Goal: Task Accomplishment & Management: Use online tool/utility

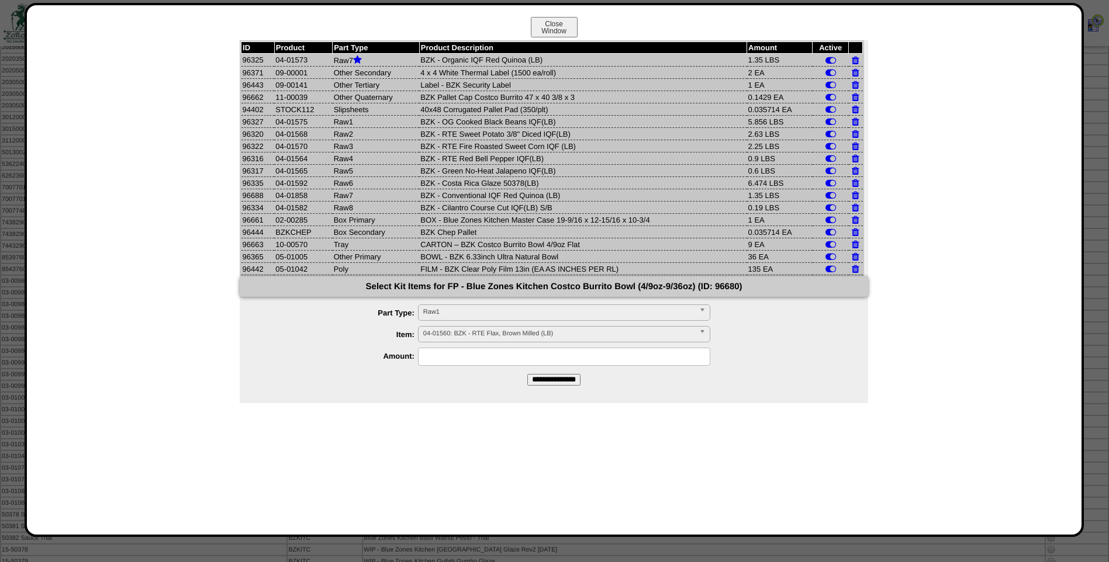
scroll to position [548, 0]
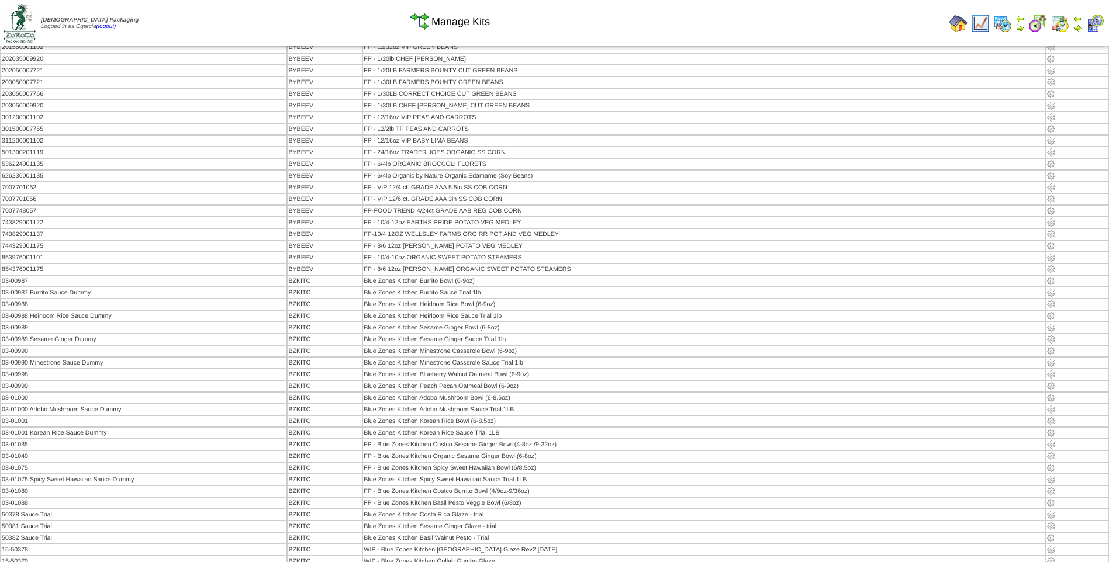
click at [30, 21] on img at bounding box center [20, 23] width 32 height 39
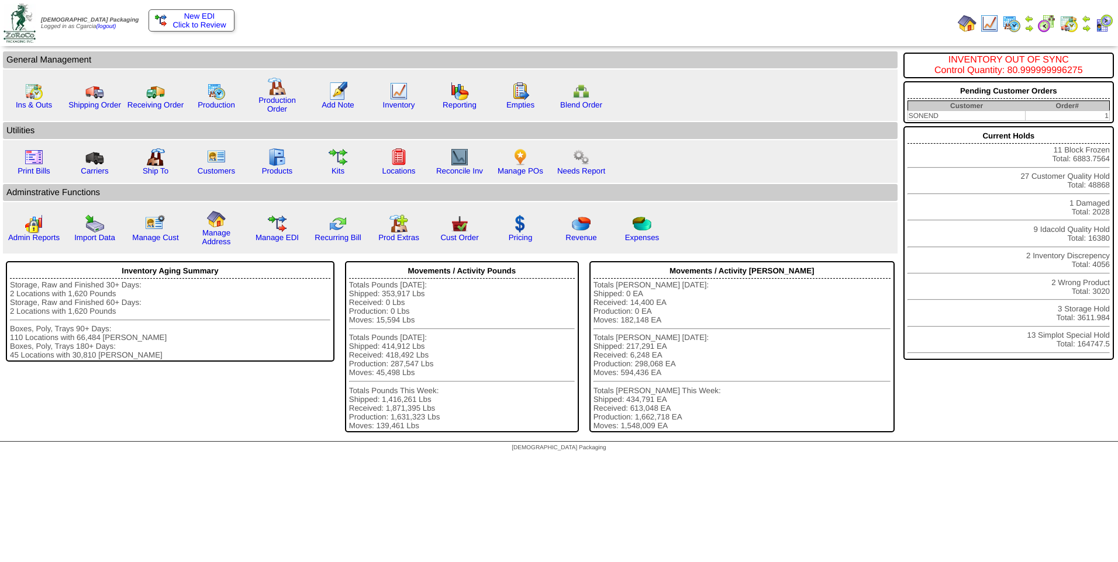
click at [1015, 26] on img at bounding box center [1011, 23] width 19 height 19
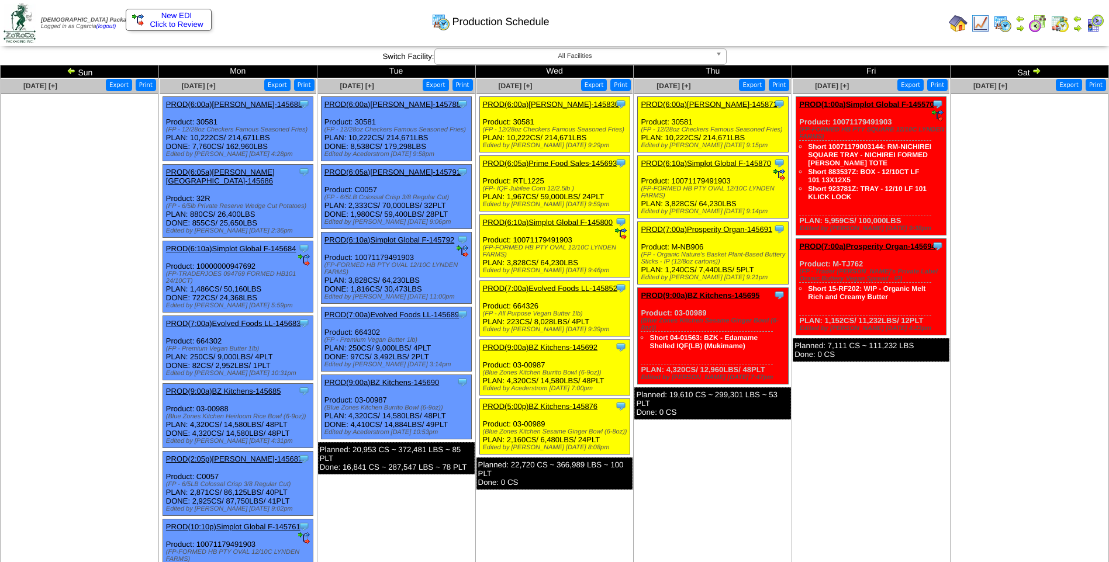
click at [75, 68] on img at bounding box center [71, 70] width 9 height 9
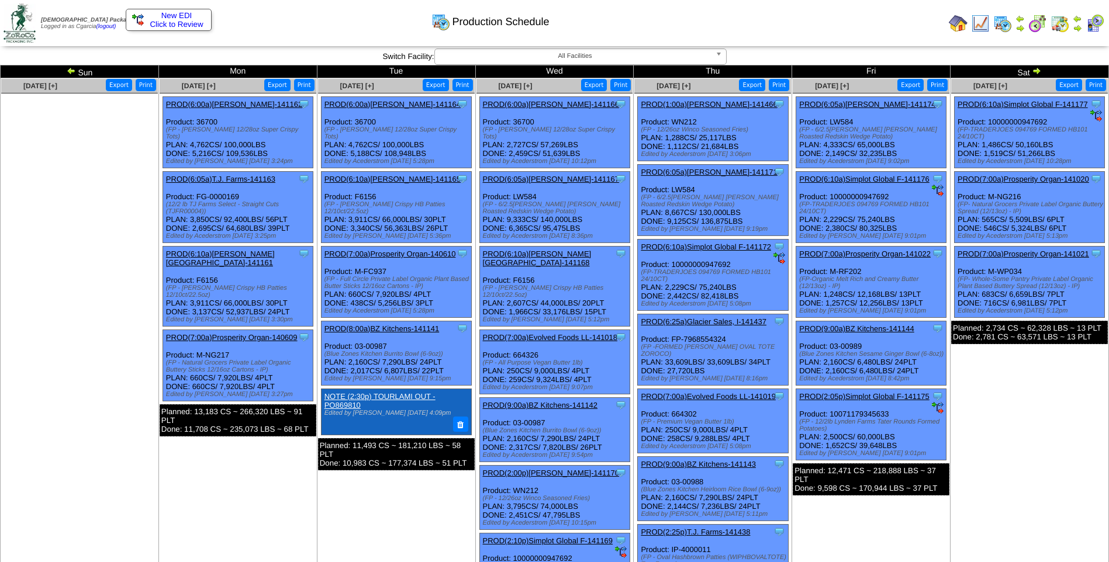
click at [573, 401] on link "PROD(9:00a)BZ Kitchens-141142" at bounding box center [540, 405] width 115 height 9
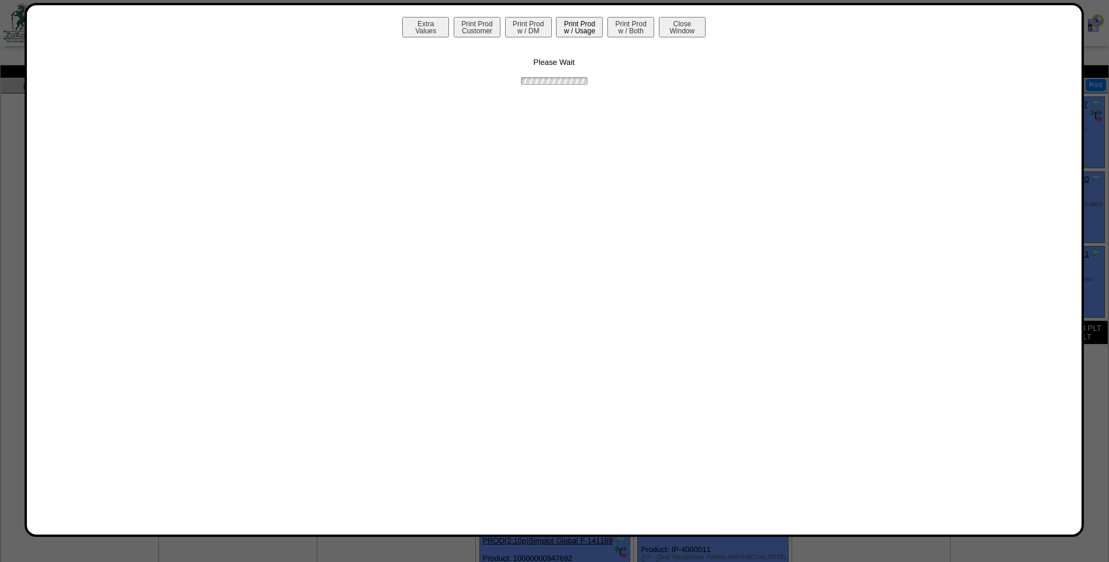
click at [586, 31] on button "Print Prod w / Usage" at bounding box center [579, 27] width 47 height 20
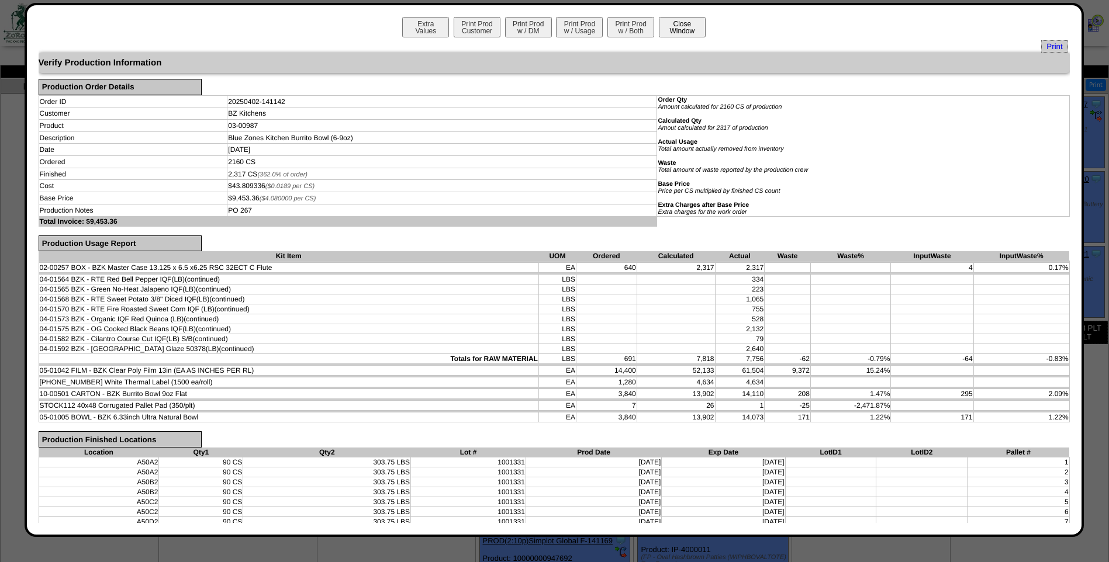
click at [679, 36] on button "Close Window" at bounding box center [682, 27] width 47 height 20
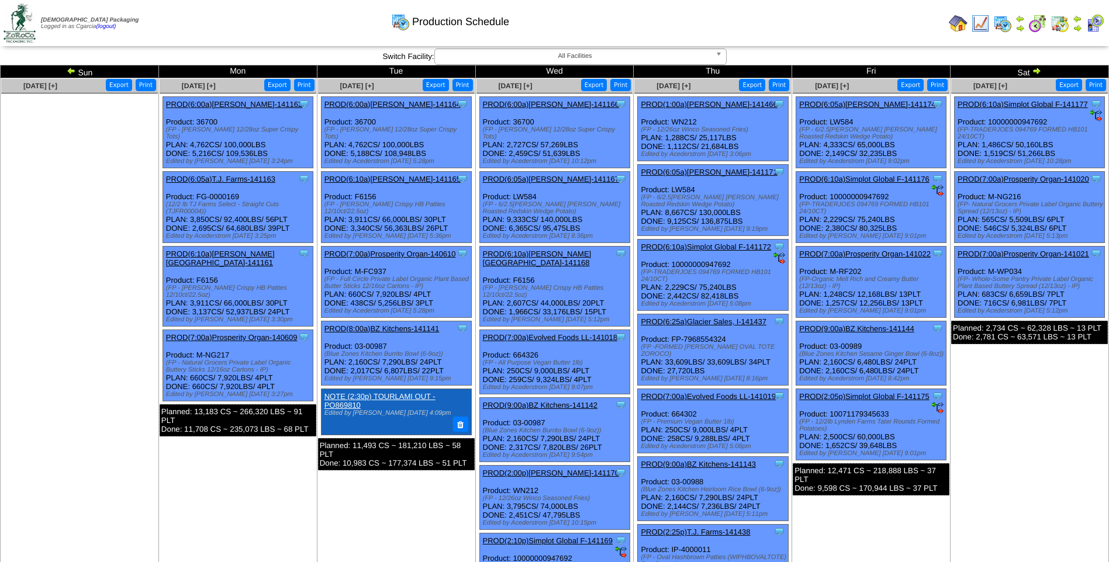
click at [976, 21] on img at bounding box center [980, 23] width 19 height 19
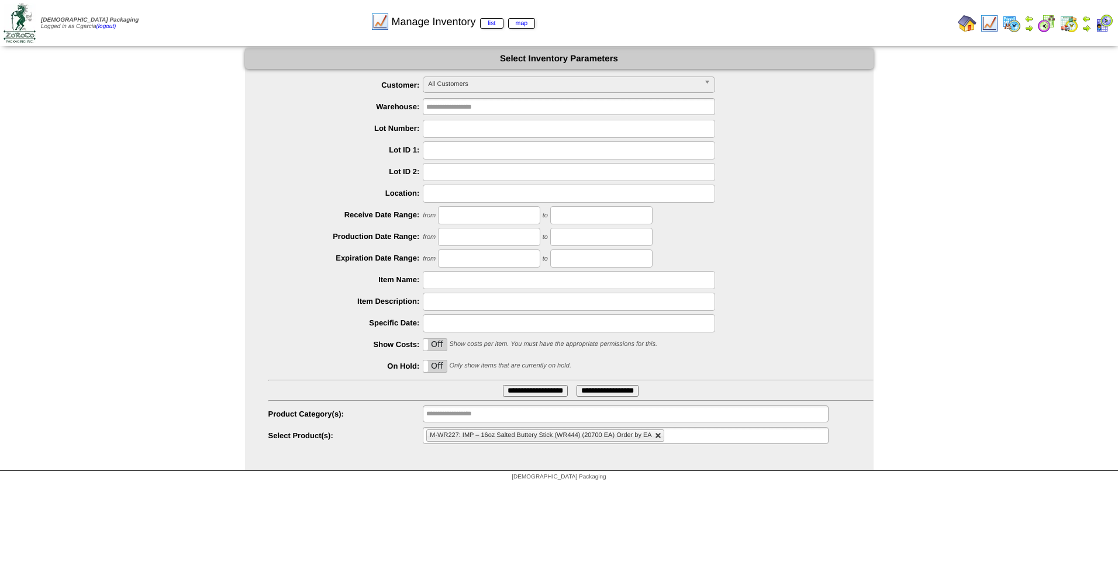
click at [653, 435] on li "M-WR227: IMP – 16oz Salted Buttery Stick (WR444) (20700 EA) Order by EA" at bounding box center [544, 436] width 237 height 12
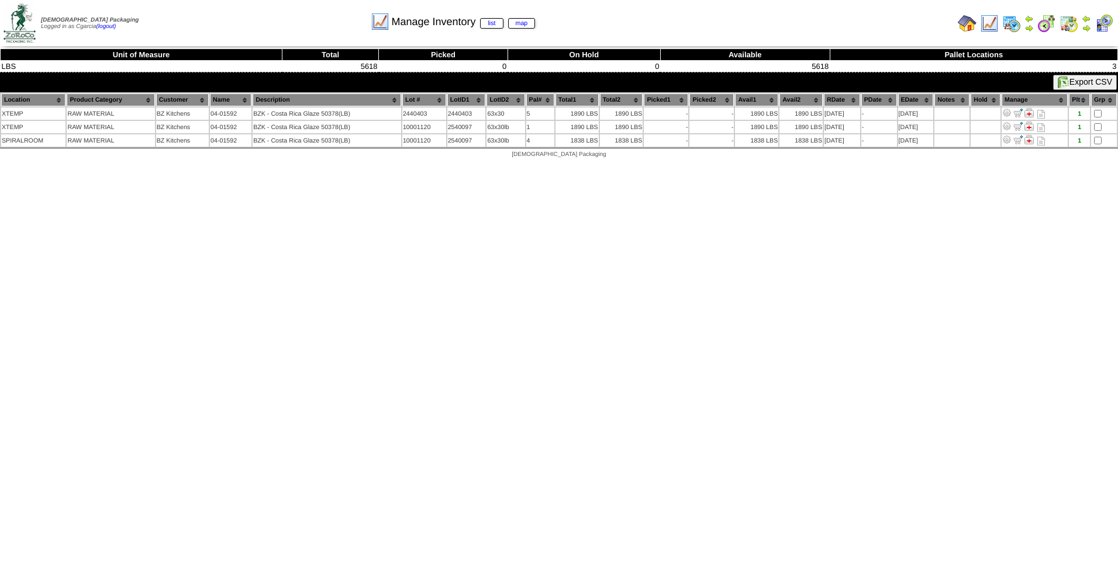
click at [994, 21] on img at bounding box center [989, 23] width 19 height 19
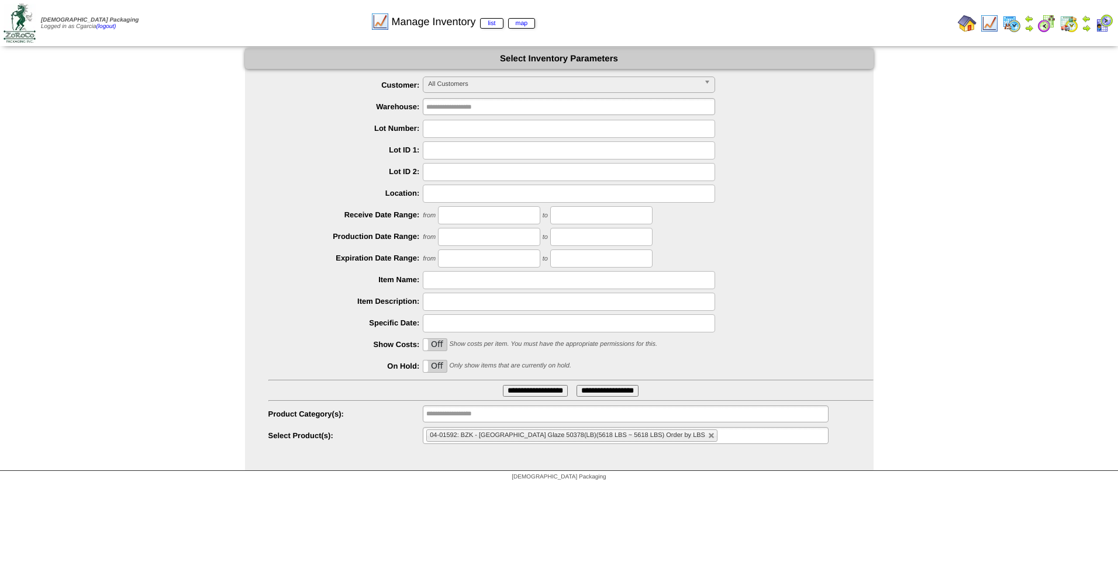
click at [1008, 25] on img at bounding box center [1011, 23] width 19 height 19
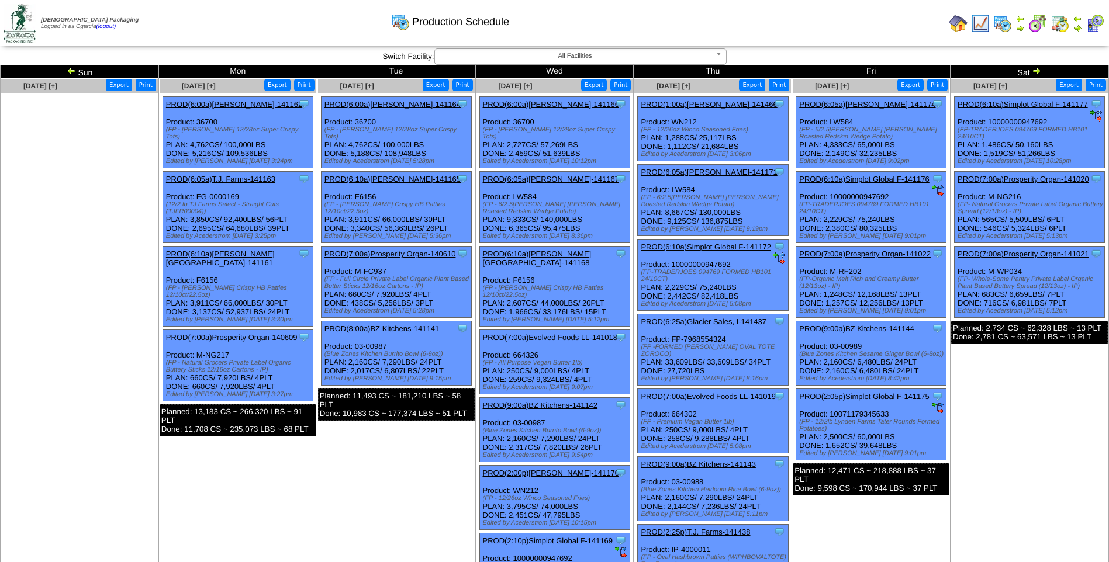
click at [959, 29] on img at bounding box center [958, 23] width 19 height 19
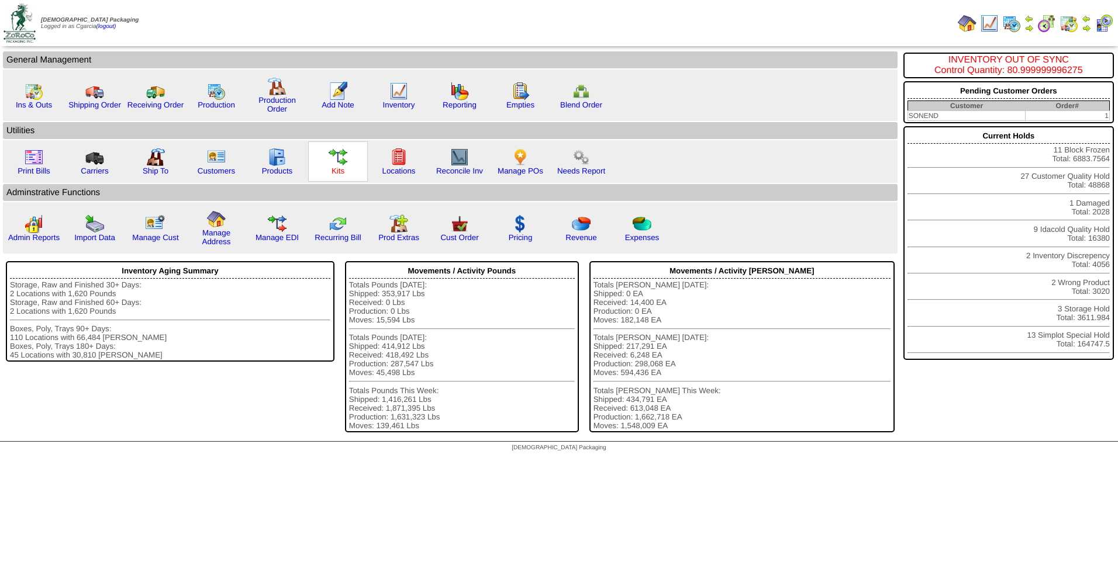
click at [340, 168] on link "Kits" at bounding box center [337, 171] width 13 height 9
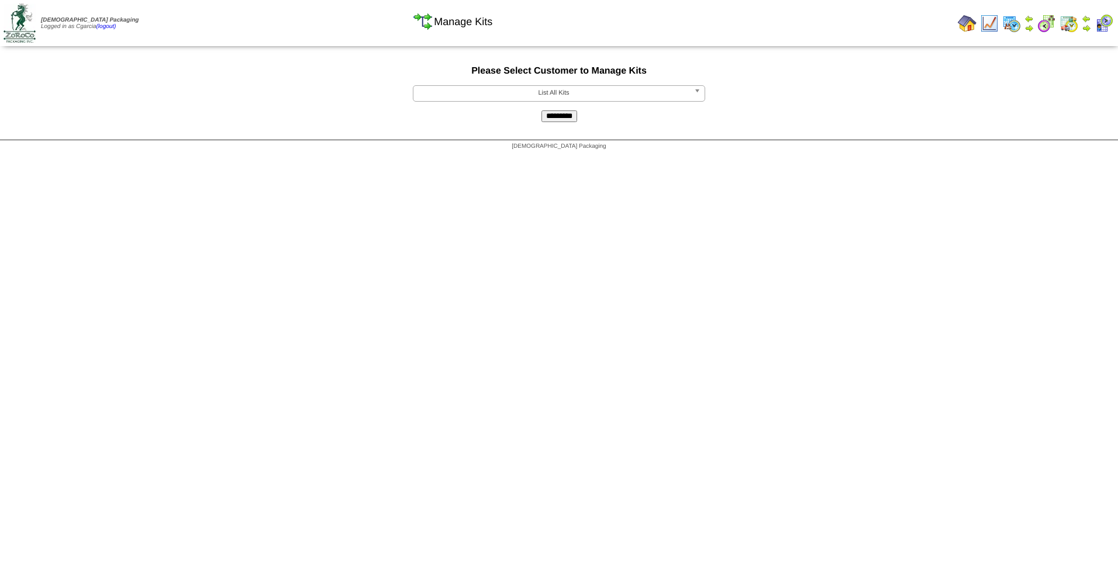
click at [552, 117] on input "*********" at bounding box center [559, 116] width 36 height 12
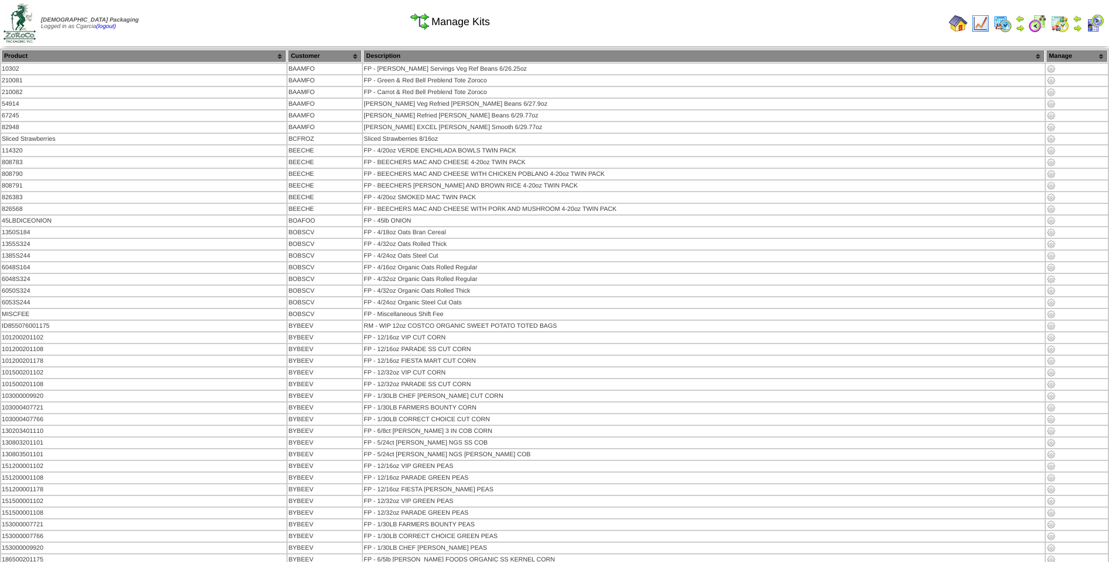
scroll to position [548, 0]
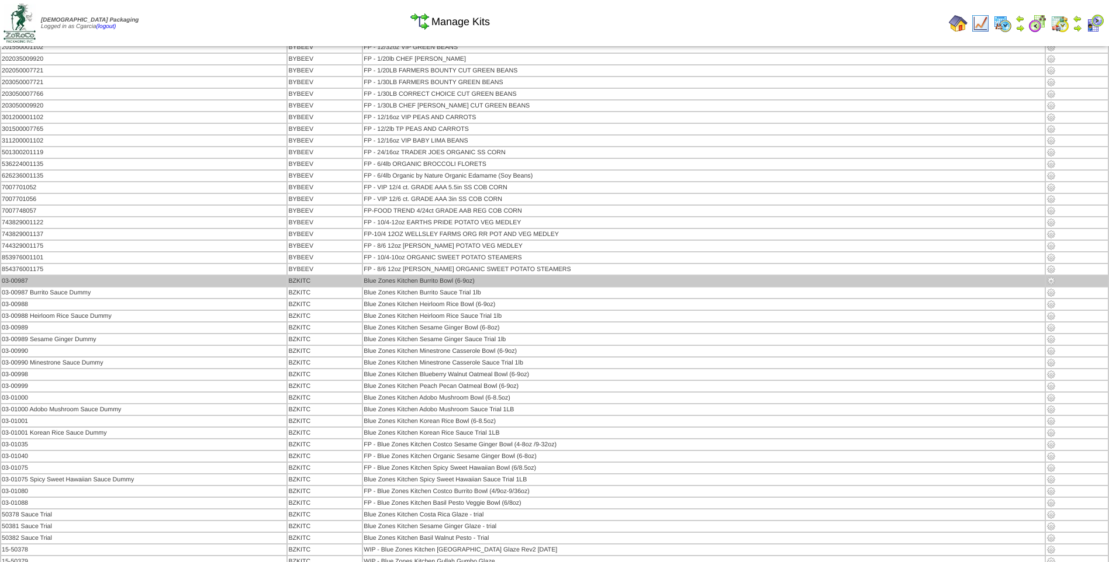
click at [1046, 279] on img at bounding box center [1050, 280] width 9 height 9
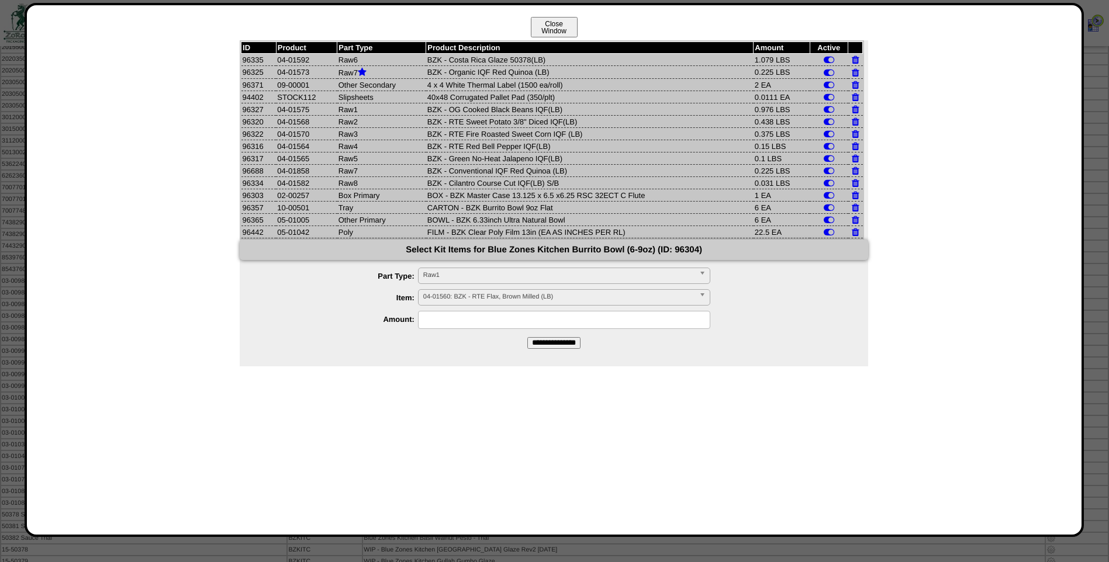
click at [563, 25] on button "Close Window" at bounding box center [554, 27] width 47 height 20
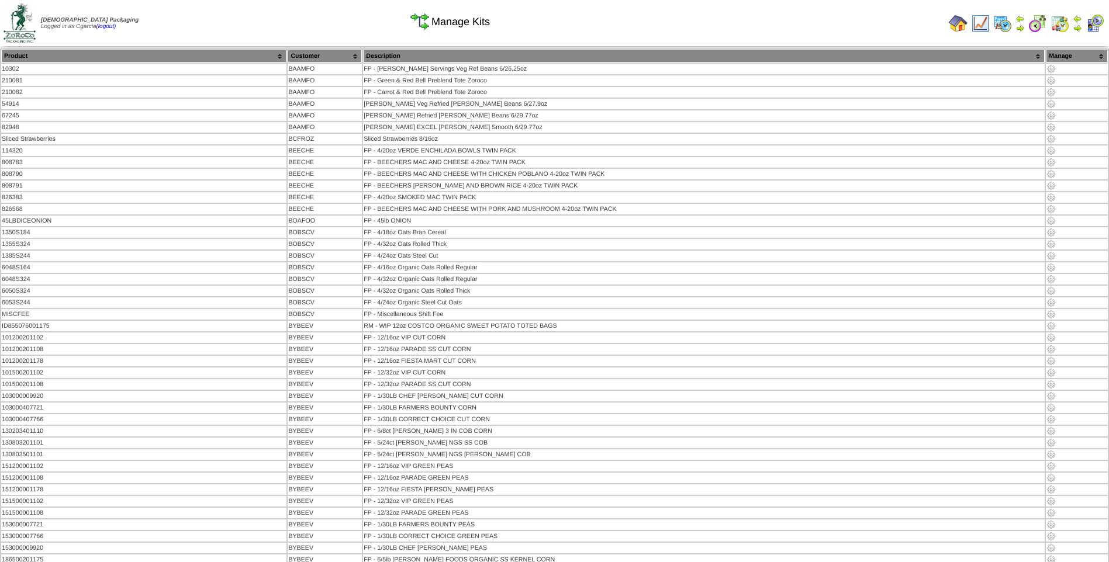
scroll to position [548, 0]
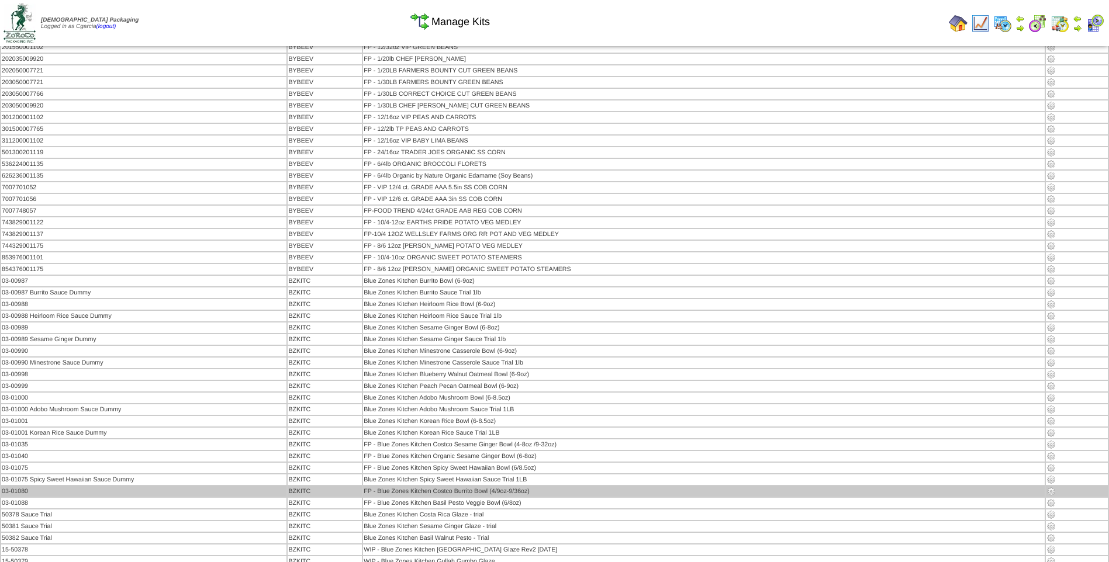
click at [1046, 492] on img at bounding box center [1050, 491] width 9 height 9
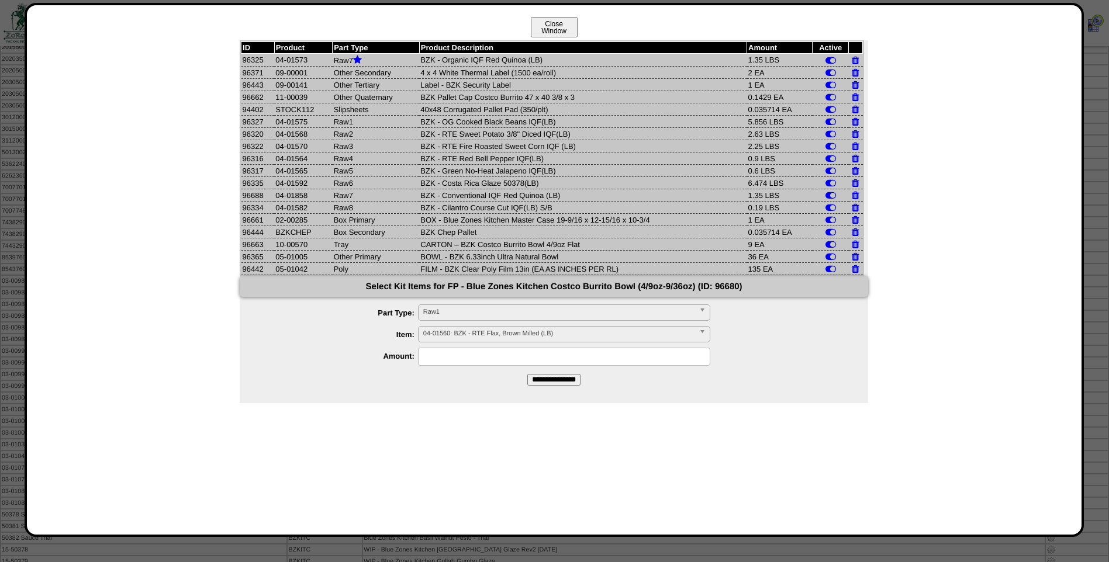
click at [541, 27] on button "Close Window" at bounding box center [554, 27] width 47 height 20
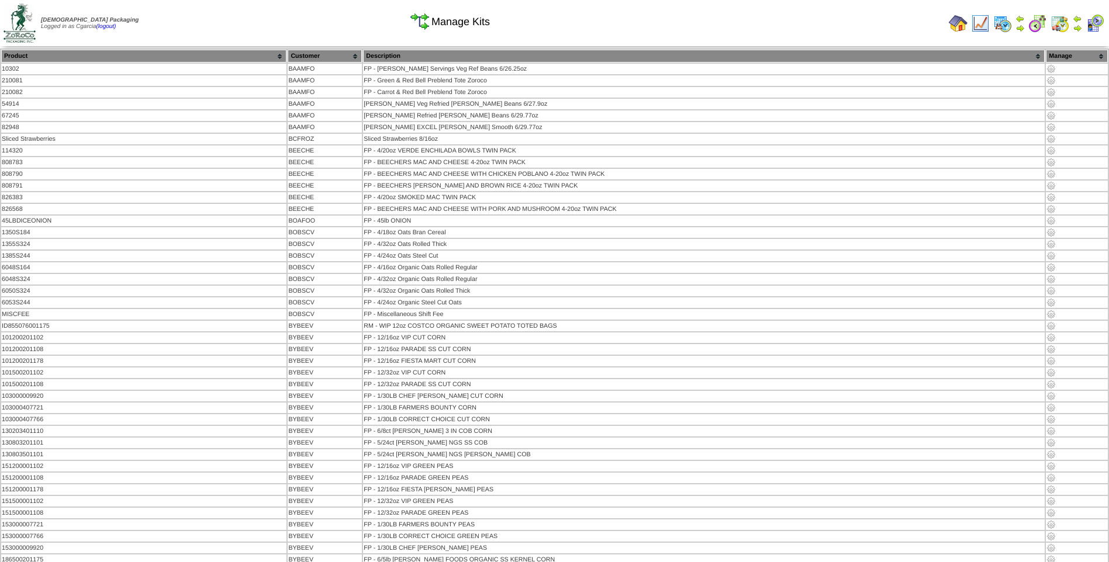
scroll to position [758, 0]
